Goal: Information Seeking & Learning: Learn about a topic

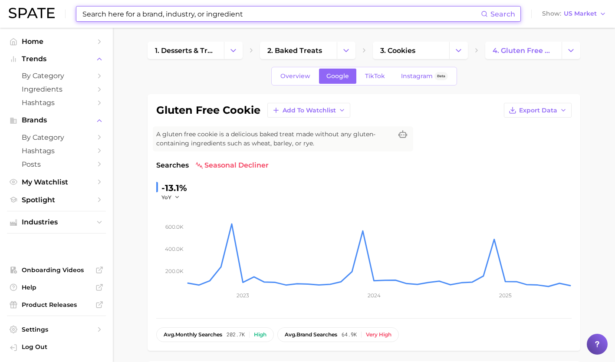
click at [184, 14] on input at bounding box center [281, 14] width 399 height 15
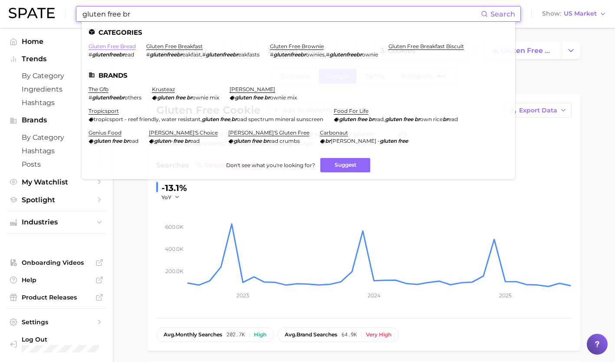
type input "gluten free br"
click at [123, 45] on link "gluten free bread" at bounding box center [112, 46] width 47 height 7
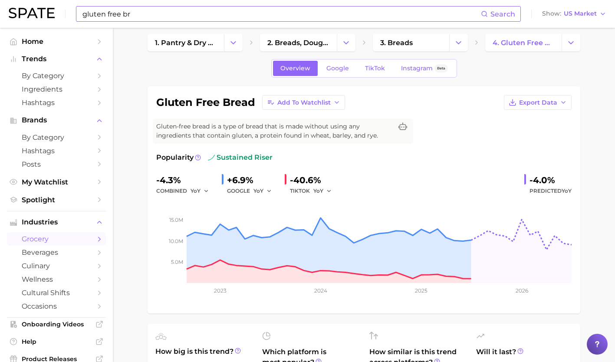
scroll to position [3, 0]
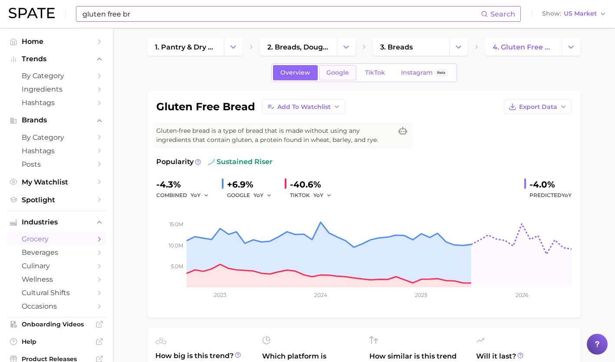
click at [344, 76] on span "Google" at bounding box center [337, 72] width 23 height 7
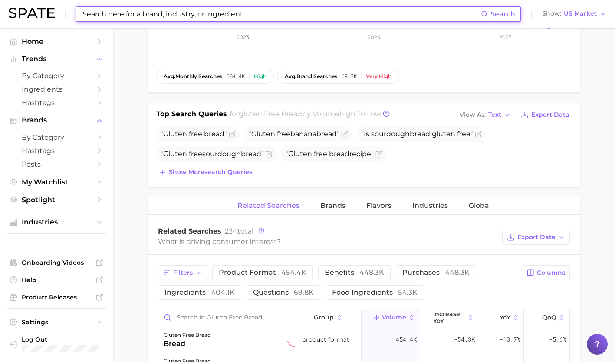
scroll to position [250, 0]
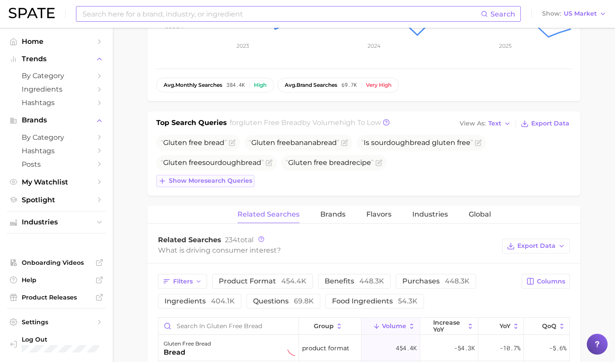
click at [240, 176] on button "Show more search queries" at bounding box center [205, 181] width 98 height 12
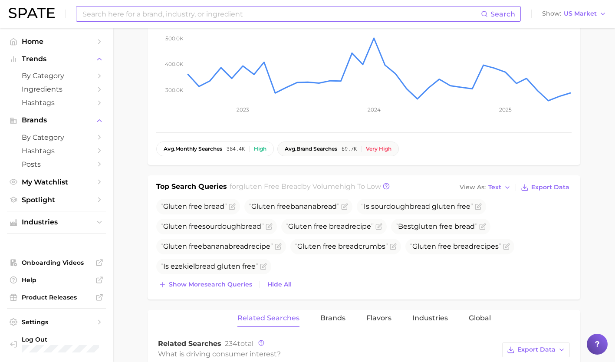
scroll to position [0, 0]
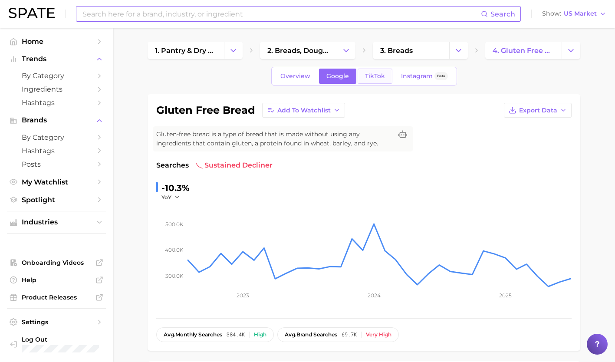
click at [376, 77] on span "TikTok" at bounding box center [375, 75] width 20 height 7
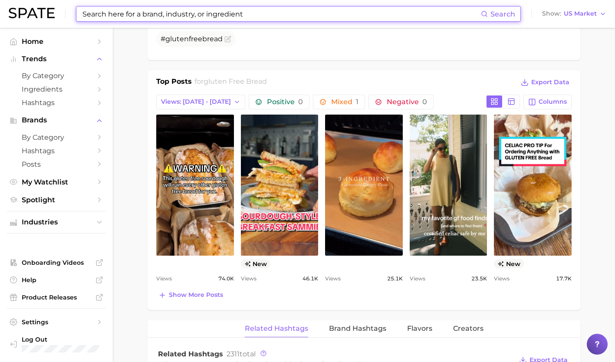
scroll to position [370, 0]
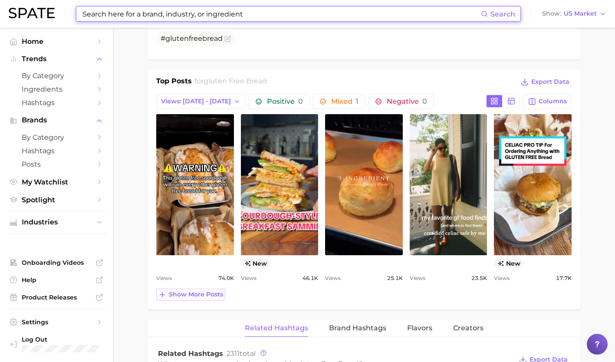
click at [200, 294] on span "Show more posts" at bounding box center [196, 294] width 54 height 7
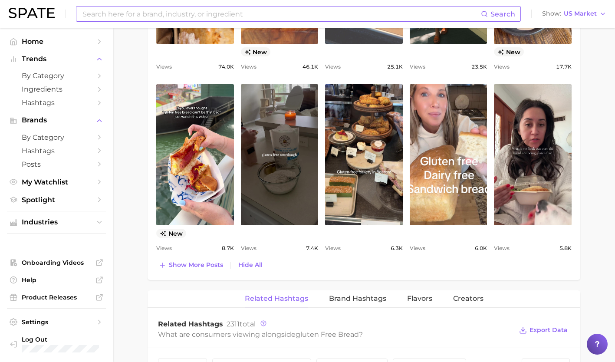
scroll to position [582, 0]
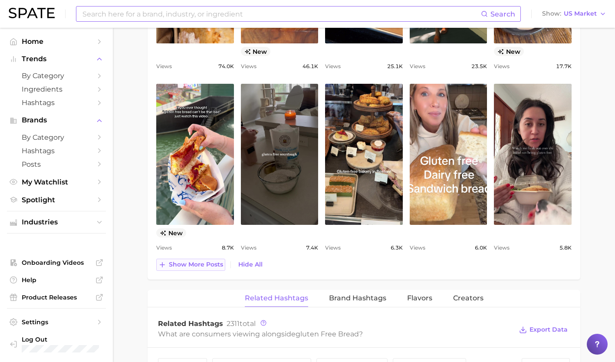
click at [207, 262] on span "Show more posts" at bounding box center [196, 264] width 54 height 7
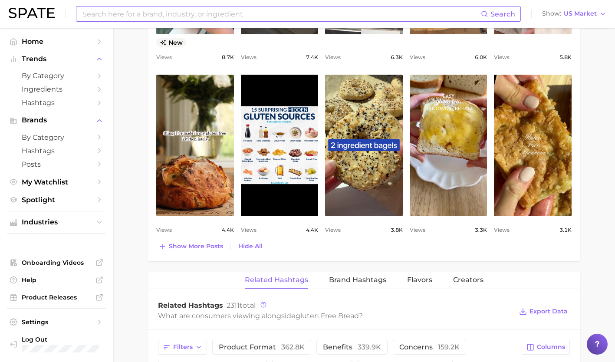
scroll to position [775, 0]
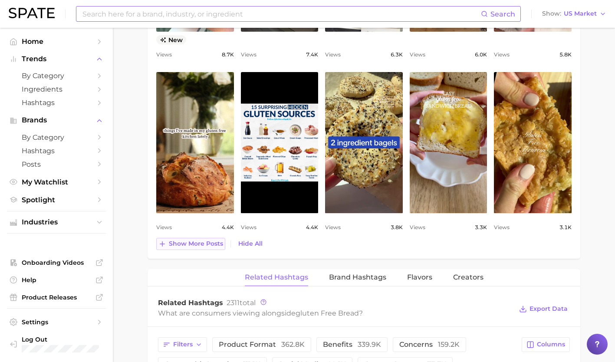
click at [191, 245] on span "Show more posts" at bounding box center [196, 243] width 54 height 7
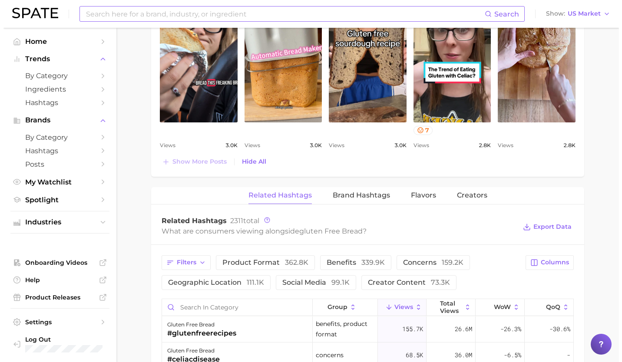
scroll to position [1229, 0]
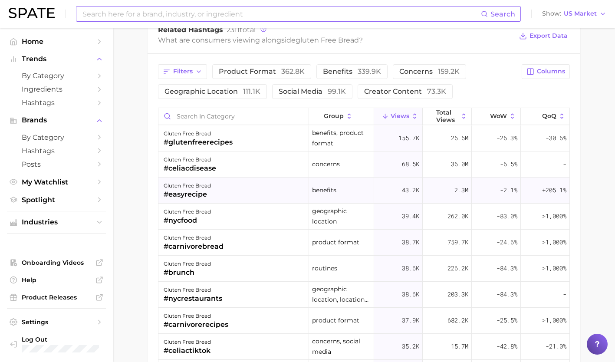
click at [233, 185] on div "gluten free bread #easyrecipe" at bounding box center [233, 191] width 151 height 26
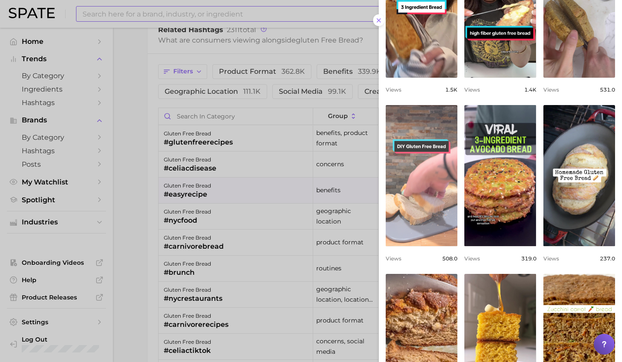
scroll to position [259, 0]
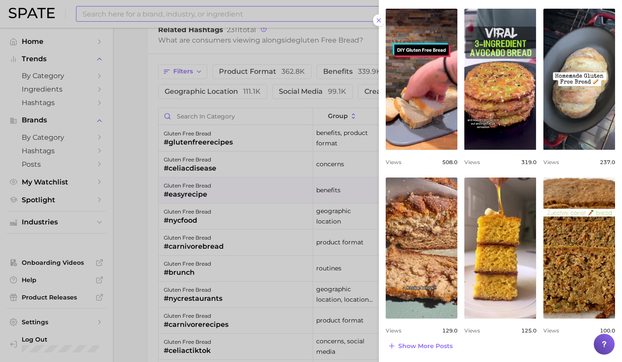
click at [244, 205] on div at bounding box center [311, 181] width 622 height 362
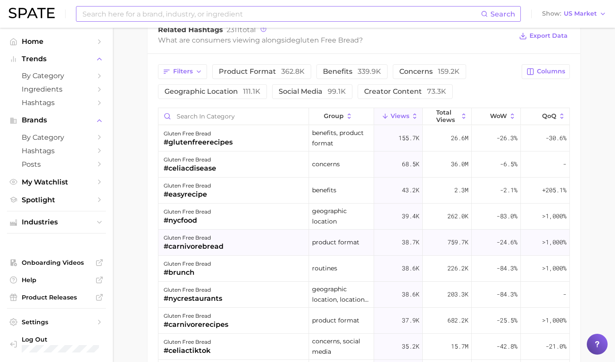
click at [224, 240] on div "gluten free bread #carnivorebread" at bounding box center [233, 243] width 151 height 26
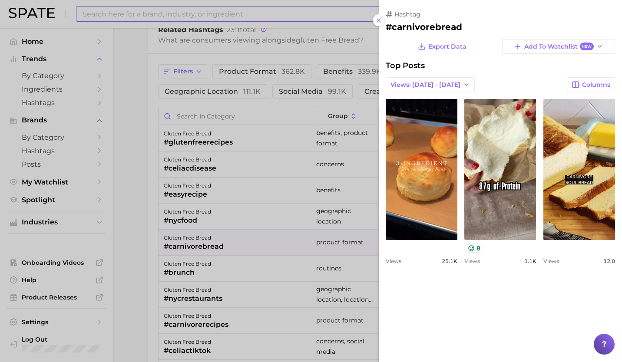
scroll to position [0, 0]
click at [228, 272] on div at bounding box center [311, 181] width 622 height 362
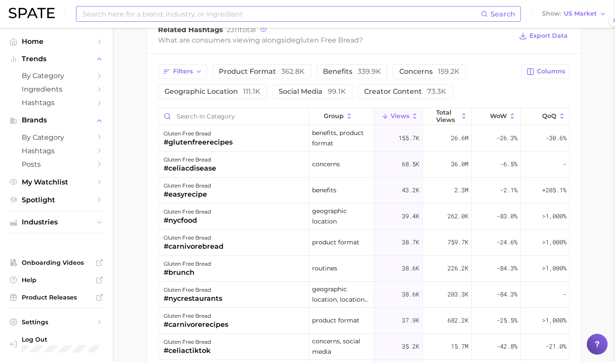
click at [228, 272] on div "gluten free bread #brunch" at bounding box center [233, 269] width 151 height 26
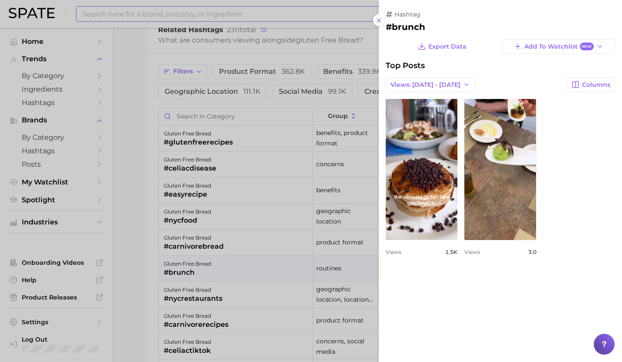
click at [240, 293] on div at bounding box center [311, 181] width 622 height 362
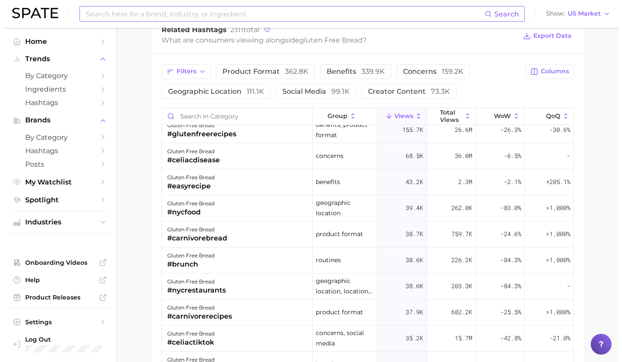
scroll to position [9, 0]
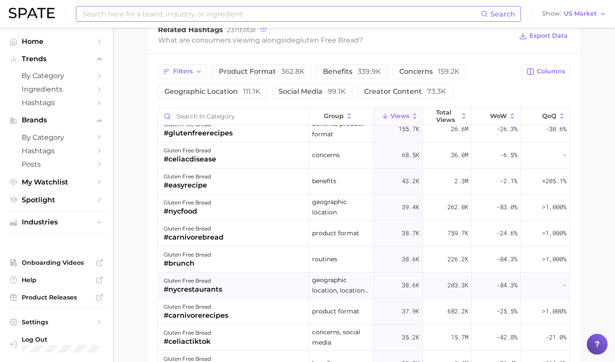
click at [231, 281] on div "gluten free bread #nycrestaurants" at bounding box center [233, 286] width 151 height 26
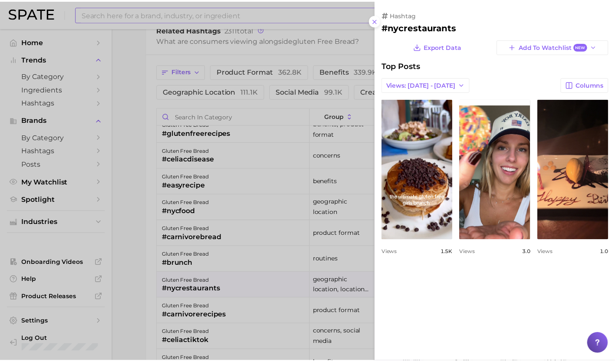
scroll to position [0, 0]
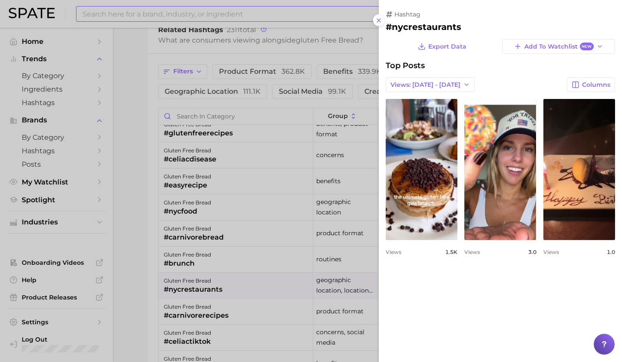
click at [148, 145] on div at bounding box center [311, 181] width 622 height 362
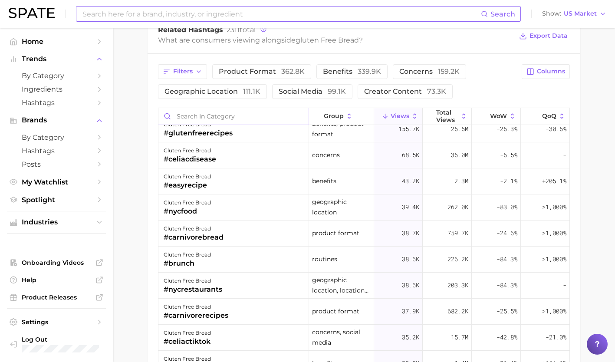
click at [202, 119] on input "Search in category" at bounding box center [233, 116] width 150 height 16
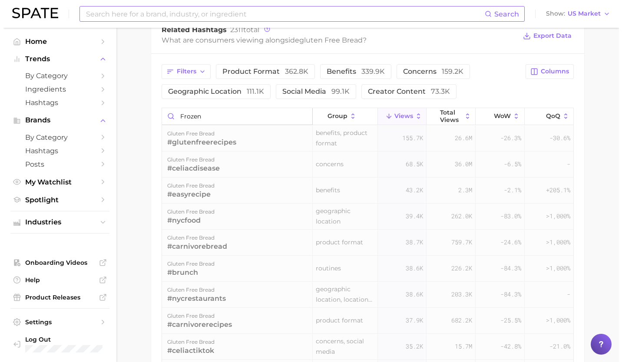
scroll to position [1213, 0]
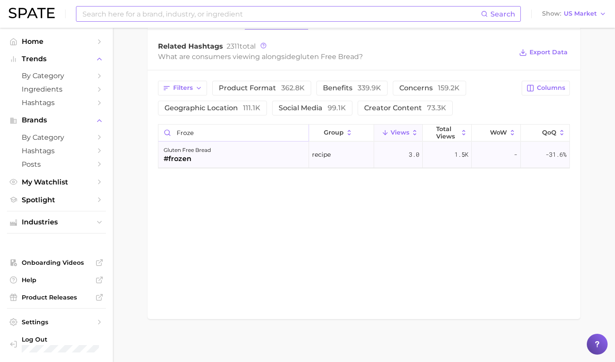
type input "froze"
click at [206, 158] on div "#frozen" at bounding box center [187, 159] width 47 height 10
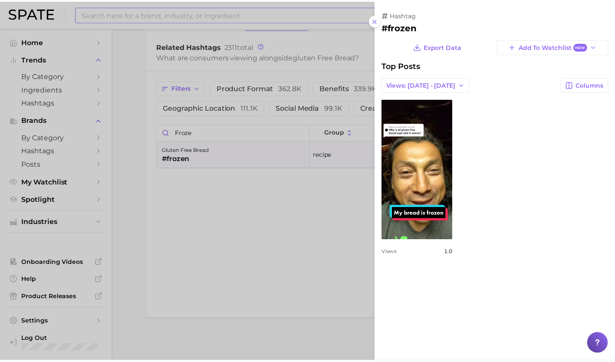
scroll to position [0, 0]
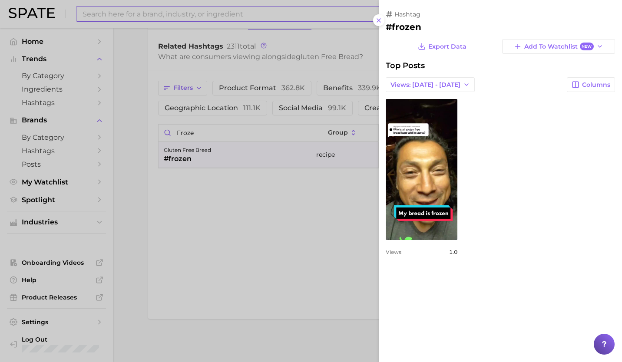
click at [243, 138] on div at bounding box center [311, 181] width 622 height 362
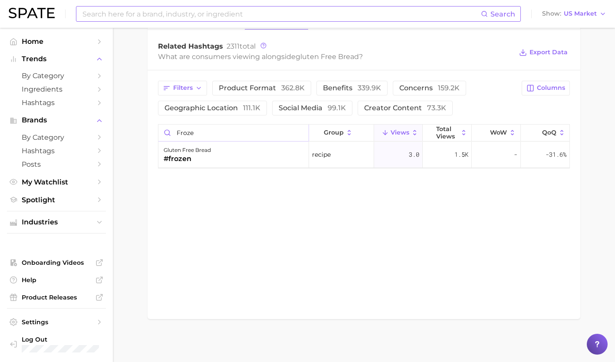
click at [299, 132] on input "froze" at bounding box center [233, 133] width 150 height 16
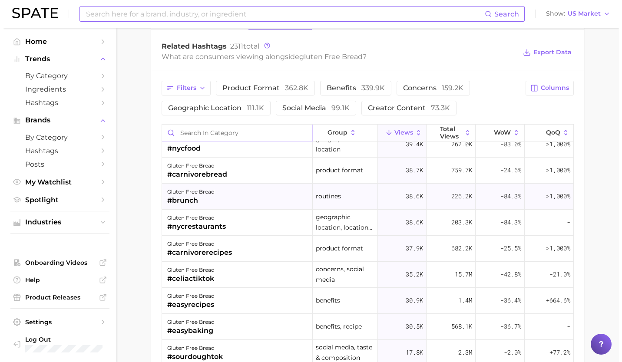
scroll to position [89, 0]
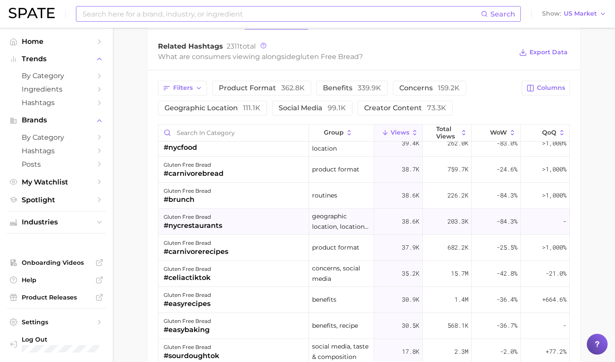
click at [223, 224] on div "gluten free bread #nycrestaurants" at bounding box center [233, 222] width 151 height 26
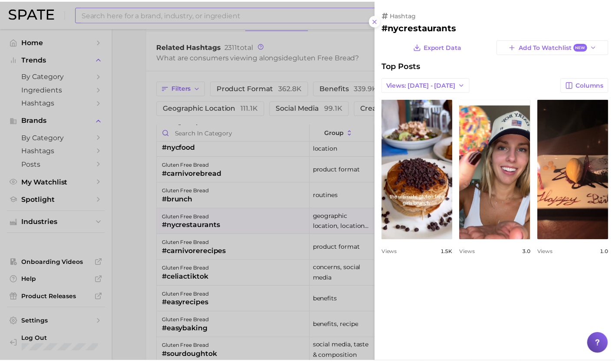
scroll to position [0, 0]
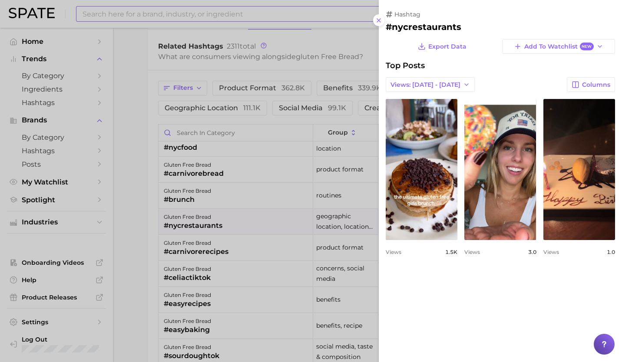
click at [223, 224] on div at bounding box center [311, 181] width 622 height 362
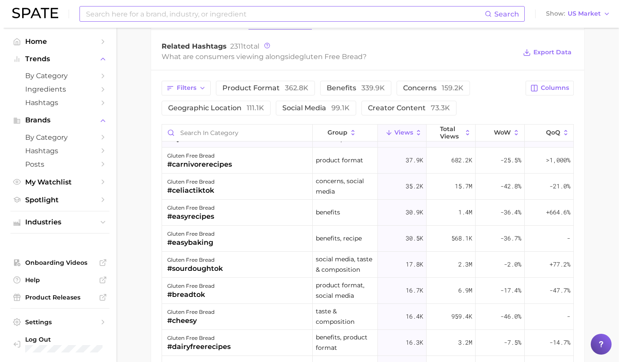
scroll to position [177, 0]
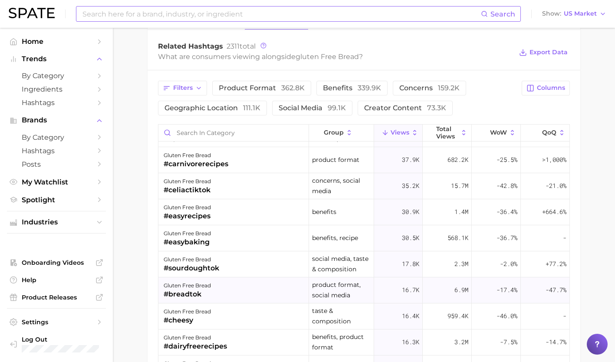
click at [214, 295] on div "gluten free bread #breadtok" at bounding box center [233, 290] width 151 height 26
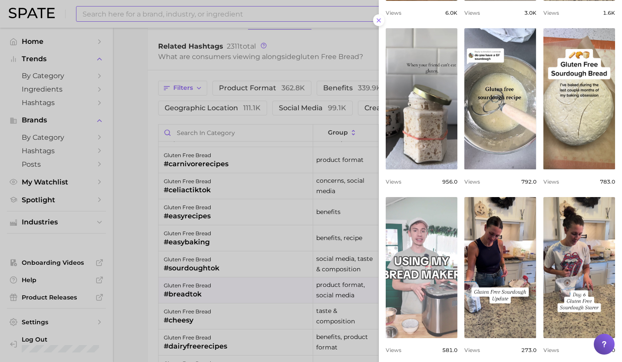
scroll to position [259, 0]
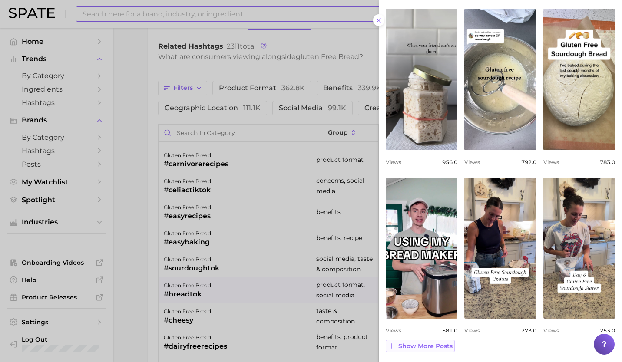
click at [435, 347] on span "Show more posts" at bounding box center [425, 345] width 54 height 7
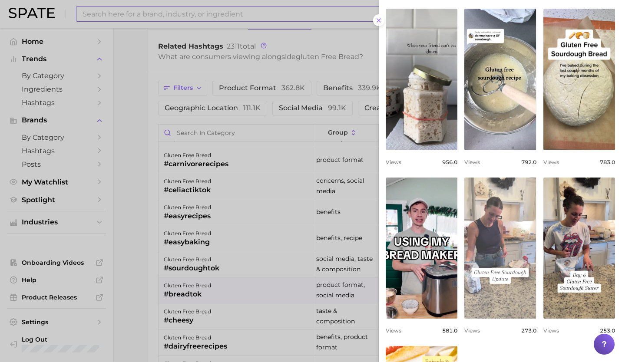
scroll to position [427, 0]
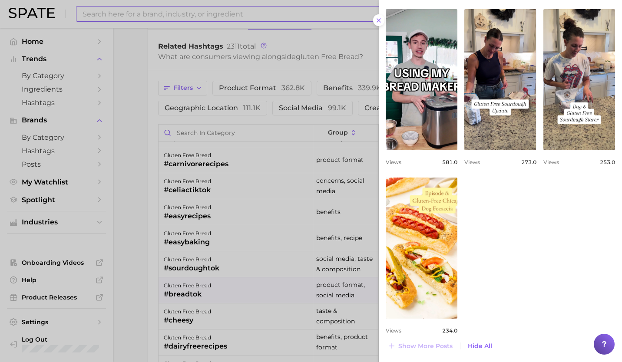
click at [199, 308] on div at bounding box center [311, 181] width 622 height 362
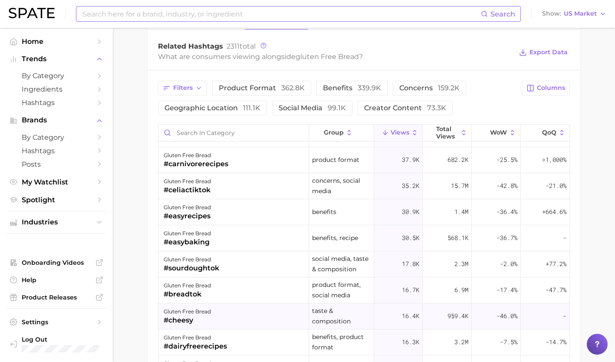
click at [200, 317] on div "#cheesy" at bounding box center [187, 320] width 47 height 10
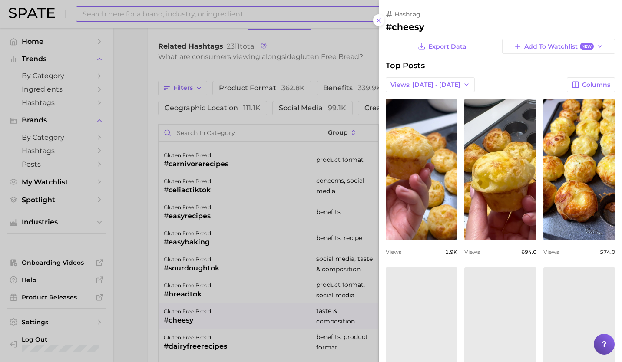
scroll to position [0, 0]
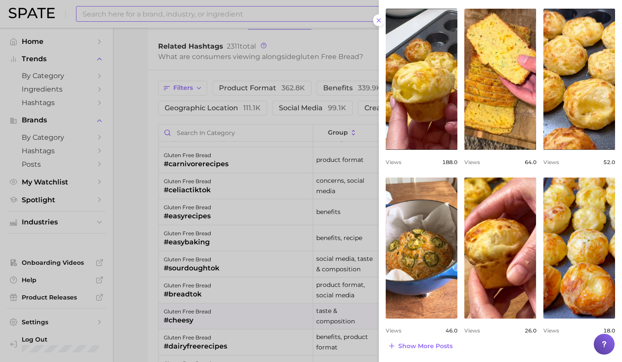
click at [202, 314] on div at bounding box center [311, 181] width 622 height 362
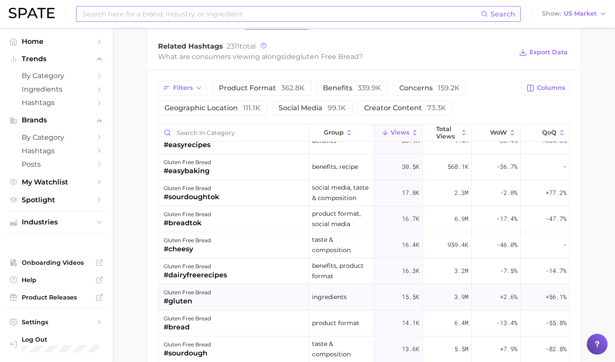
click at [206, 299] on div "#gluten" at bounding box center [187, 301] width 47 height 10
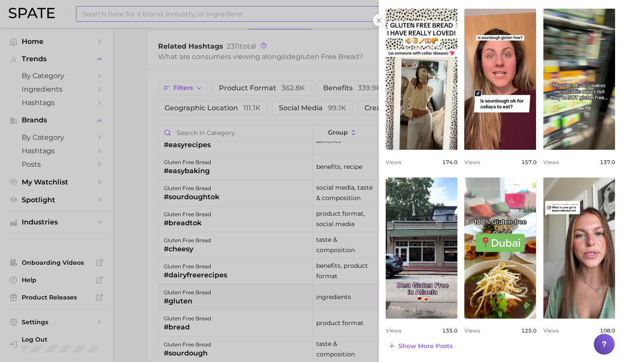
click at [201, 331] on div at bounding box center [311, 181] width 622 height 362
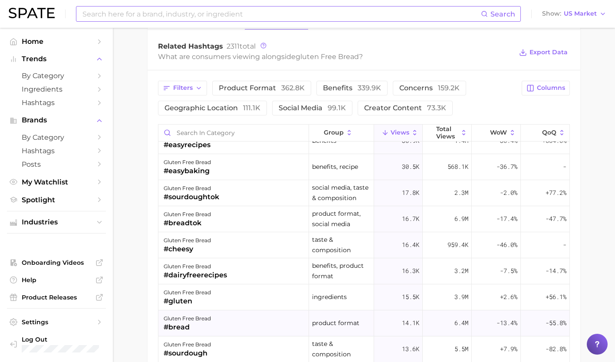
click at [196, 326] on div "#bread" at bounding box center [187, 327] width 47 height 10
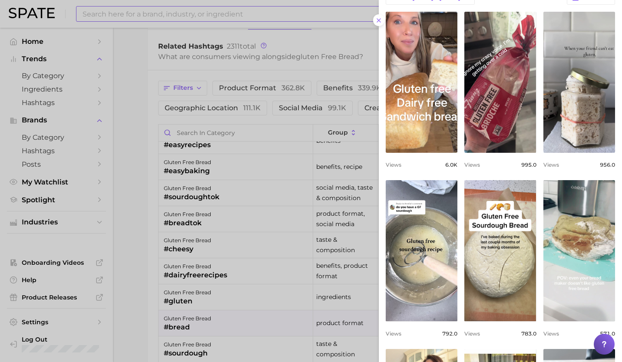
click at [219, 319] on div at bounding box center [311, 181] width 622 height 362
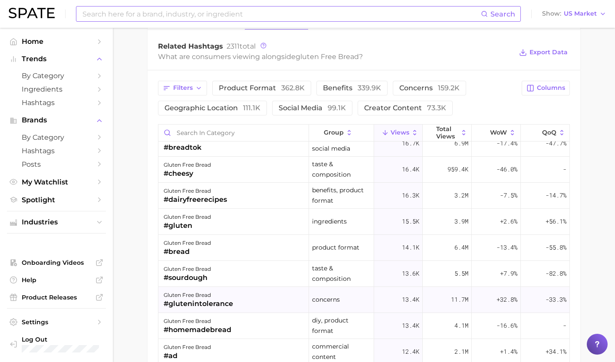
click at [218, 303] on div "#glutenintolerance" at bounding box center [198, 304] width 69 height 10
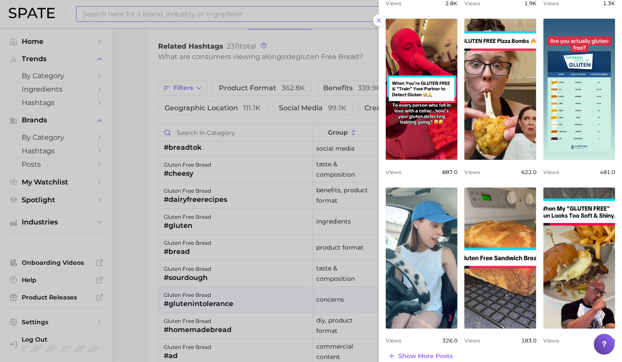
click at [134, 180] on div at bounding box center [311, 181] width 622 height 362
